Goal: Information Seeking & Learning: Learn about a topic

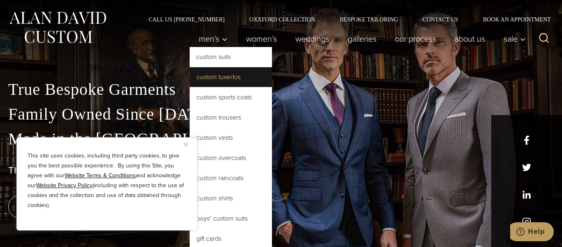
click at [237, 75] on link "Custom Tuxedos" at bounding box center [231, 77] width 82 height 20
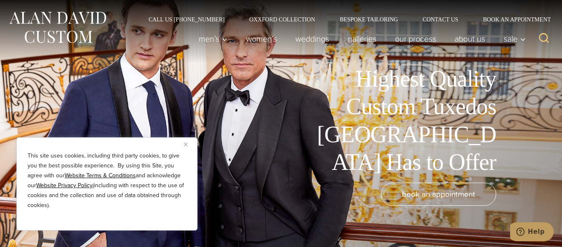
click at [277, 25] on div "Men’s Custom Suits Custom Tuxedos Custom Sports Coats Custom Trousers Custom Ve…" at bounding box center [360, 38] width 341 height 33
click at [273, 21] on link "Oxxford Collection" at bounding box center [282, 19] width 91 height 6
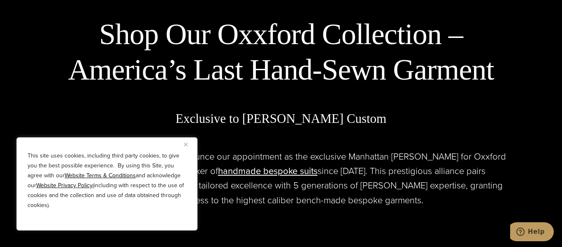
scroll to position [305, 0]
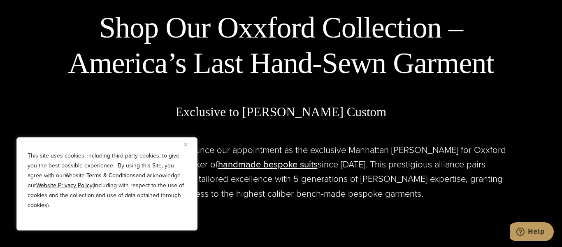
click at [188, 143] on button "Close" at bounding box center [189, 144] width 10 height 10
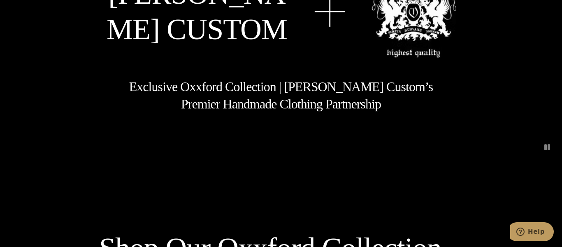
scroll to position [0, 0]
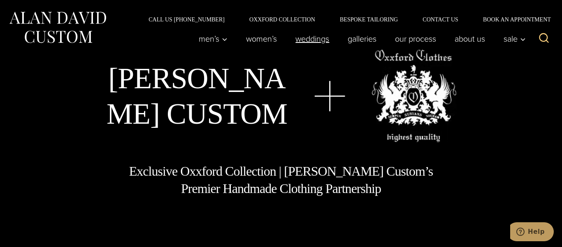
click at [321, 40] on link "weddings" at bounding box center [312, 38] width 52 height 16
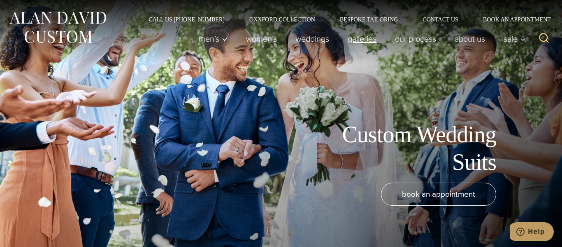
click at [350, 38] on link "Galleries" at bounding box center [362, 38] width 47 height 16
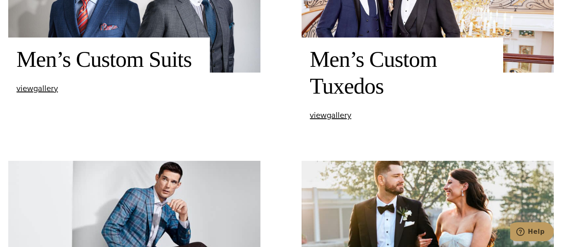
scroll to position [354, 0]
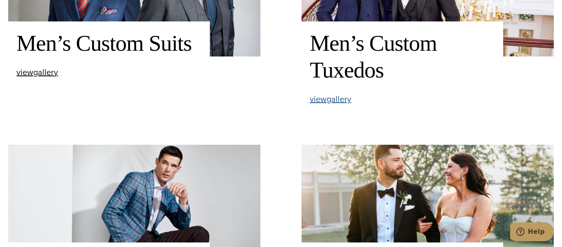
click at [328, 103] on span "view Men’s Custom Tuxedos gallery" at bounding box center [331, 99] width 42 height 12
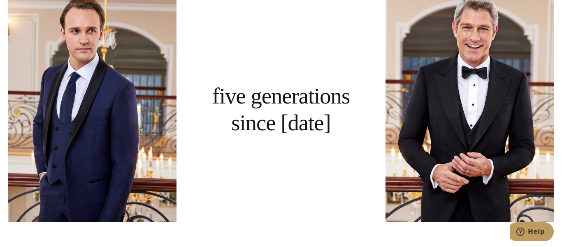
scroll to position [540, 0]
